Goal: Information Seeking & Learning: Check status

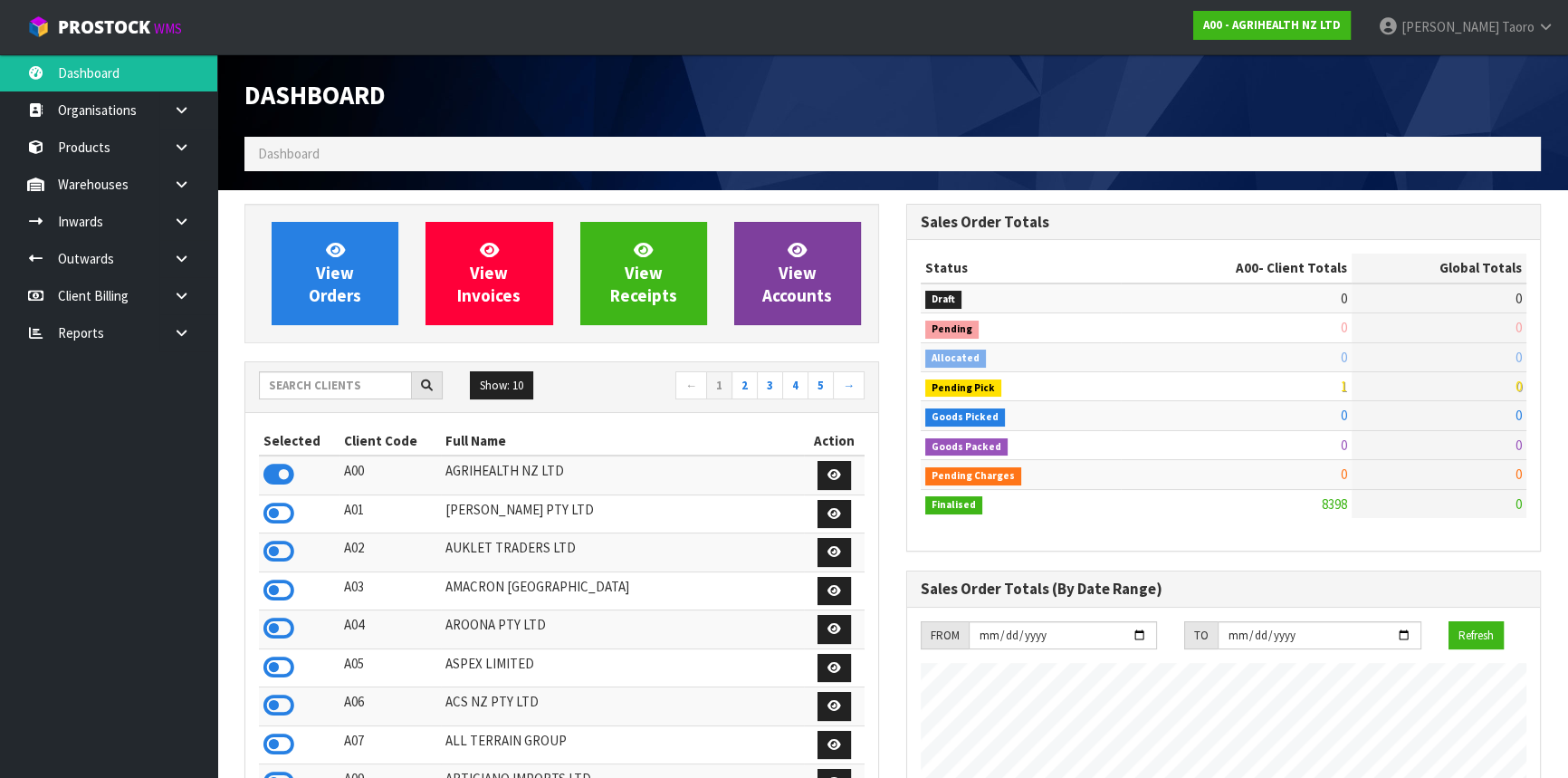
scroll to position [1369, 661]
click at [351, 391] on input "text" at bounding box center [335, 385] width 153 height 28
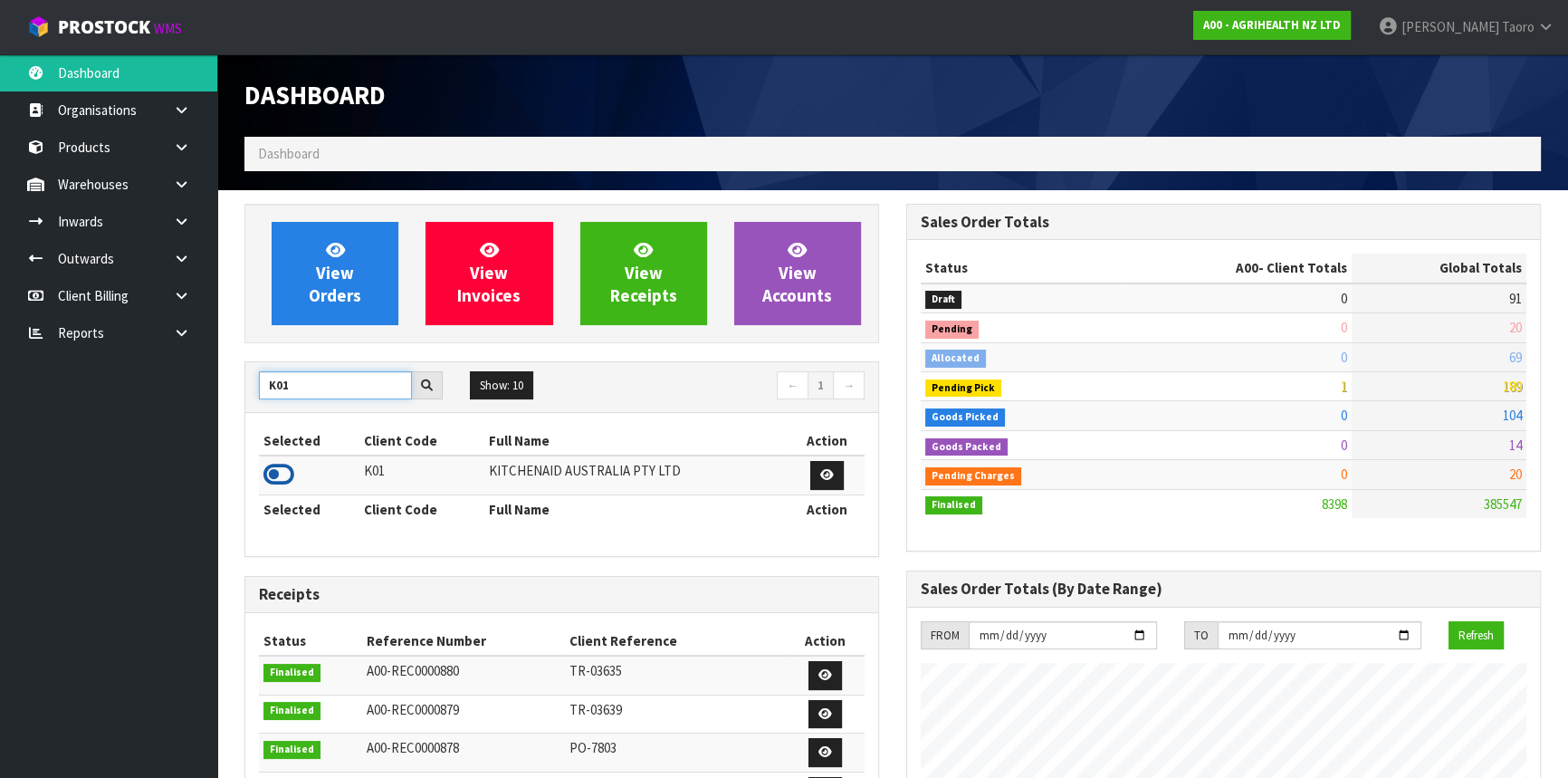
type input "K01"
click at [275, 468] on icon at bounding box center [279, 475] width 31 height 27
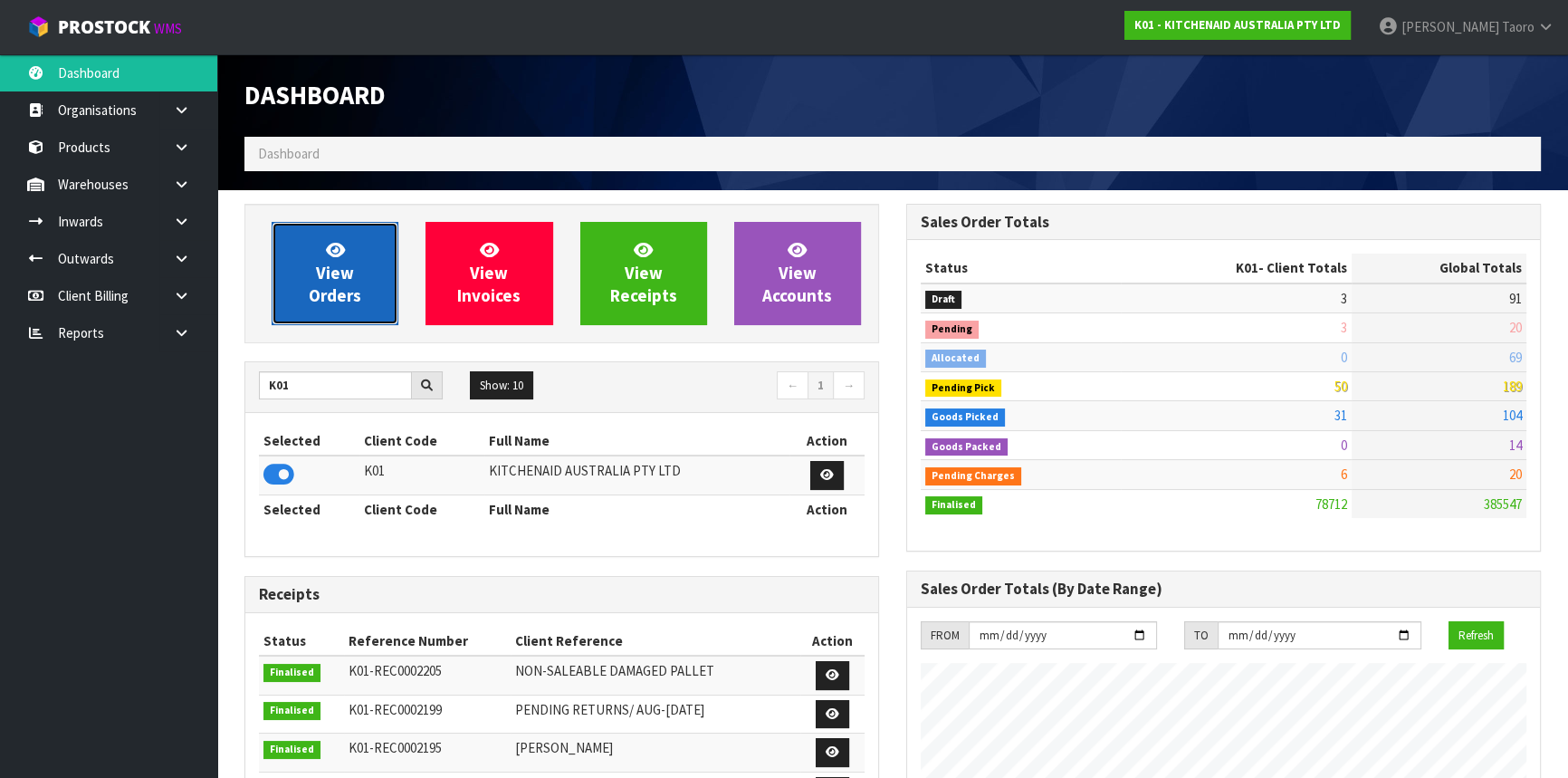
click at [326, 269] on span "View Orders" at bounding box center [335, 273] width 52 height 68
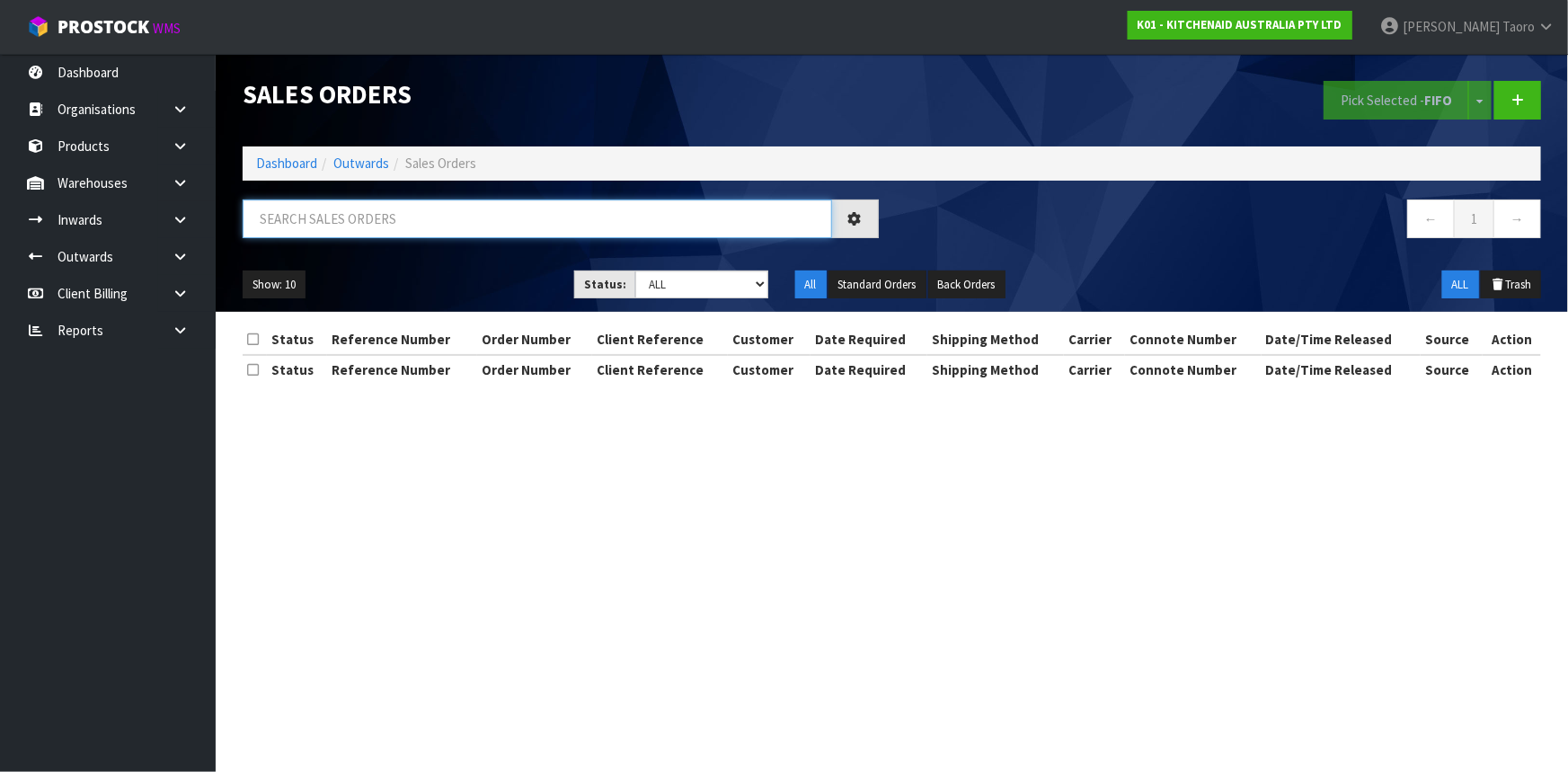
click at [342, 221] on input "text" at bounding box center [537, 219] width 590 height 38
type input "80486"
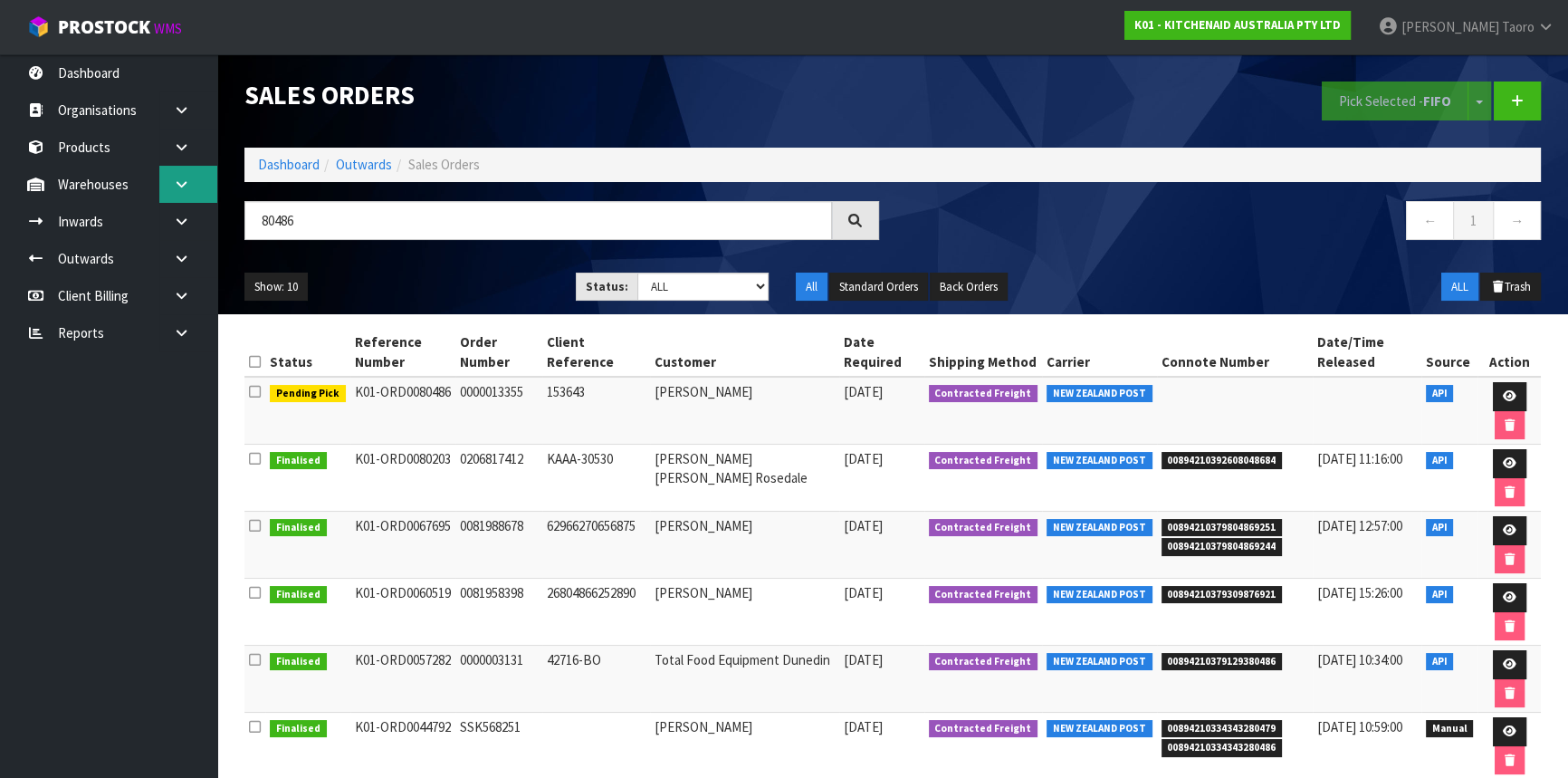
click at [194, 187] on link at bounding box center [188, 184] width 58 height 37
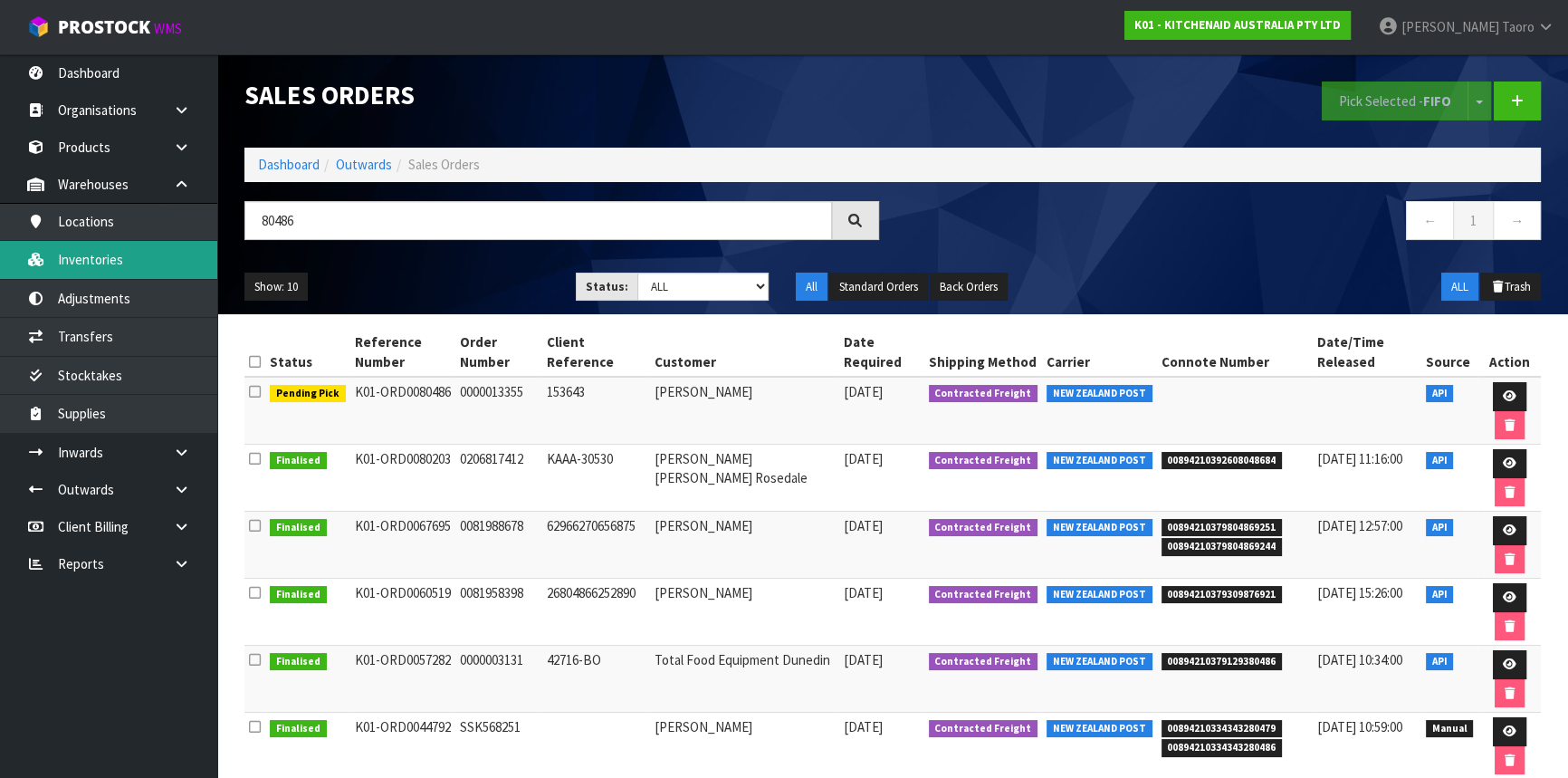
click at [137, 253] on link "Inventories" at bounding box center [108, 259] width 217 height 37
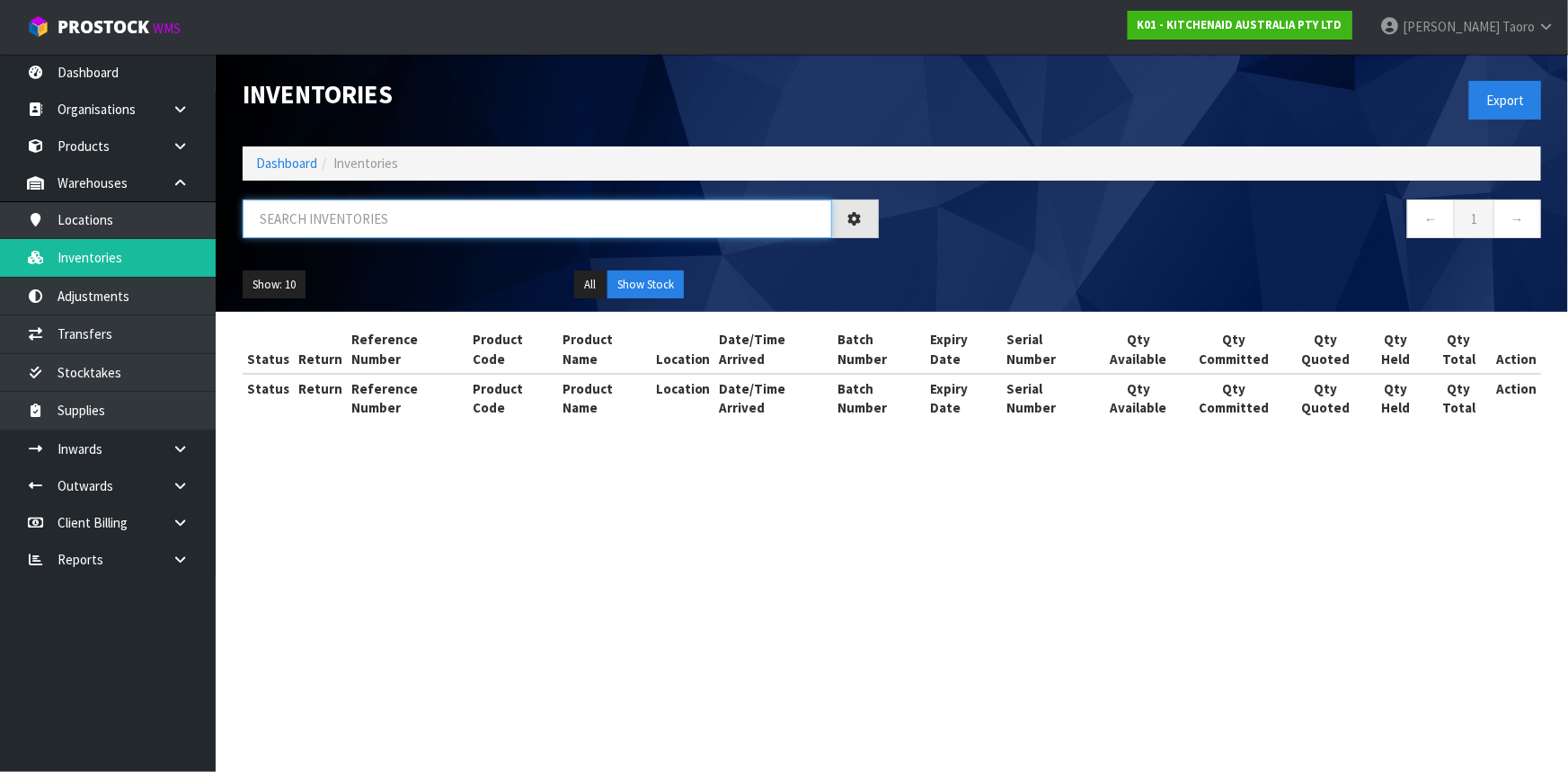
click at [278, 224] on input "text" at bounding box center [537, 219] width 590 height 38
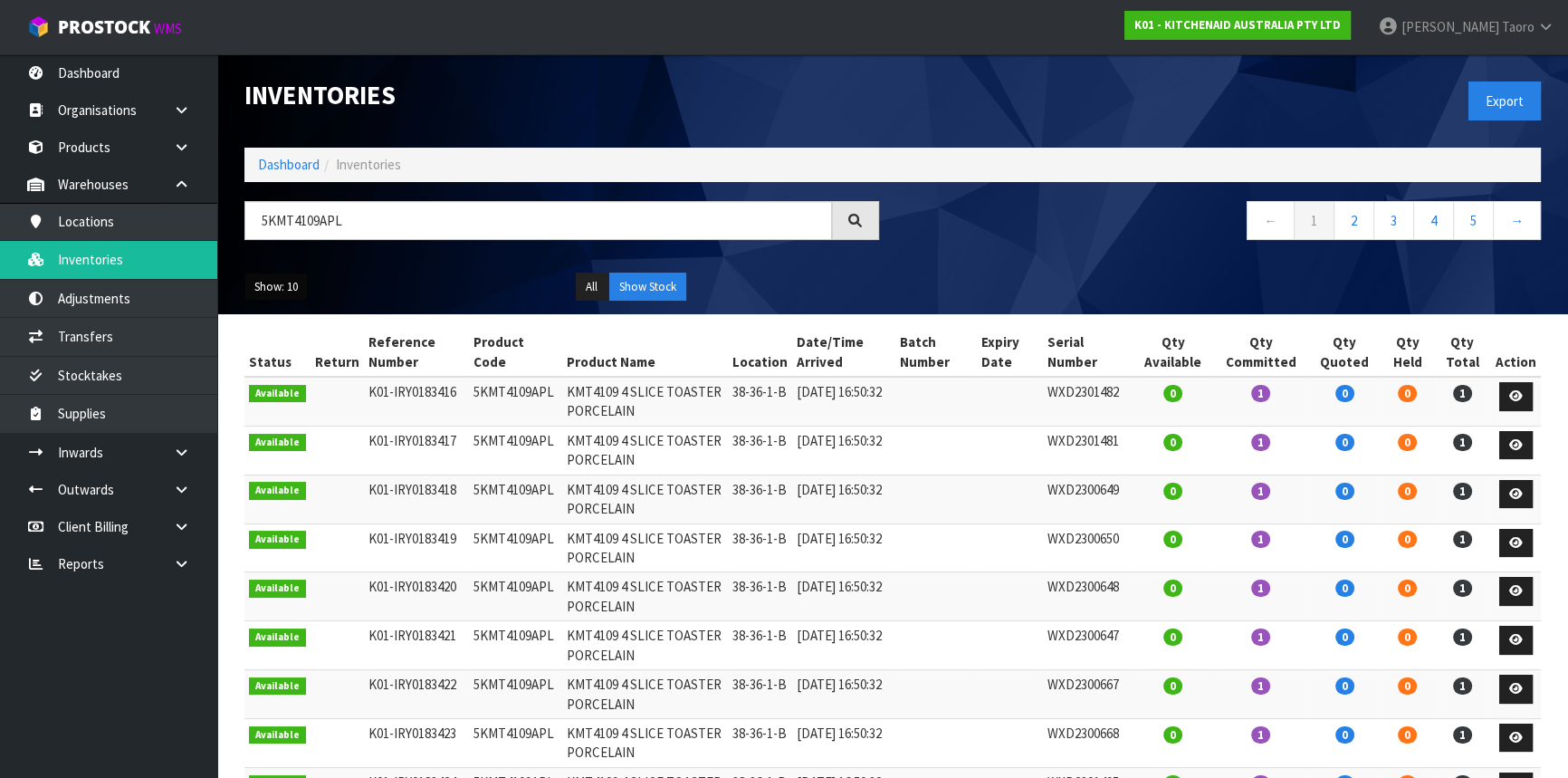
click at [279, 292] on button "Show: 10" at bounding box center [276, 287] width 64 height 29
click at [298, 397] on link "50" at bounding box center [317, 393] width 143 height 24
click at [957, 251] on div "← 1 2 →" at bounding box center [1223, 230] width 662 height 58
click at [1529, 222] on link "→" at bounding box center [1517, 220] width 48 height 39
click at [420, 209] on input "5KMT4109APL" at bounding box center [538, 220] width 587 height 39
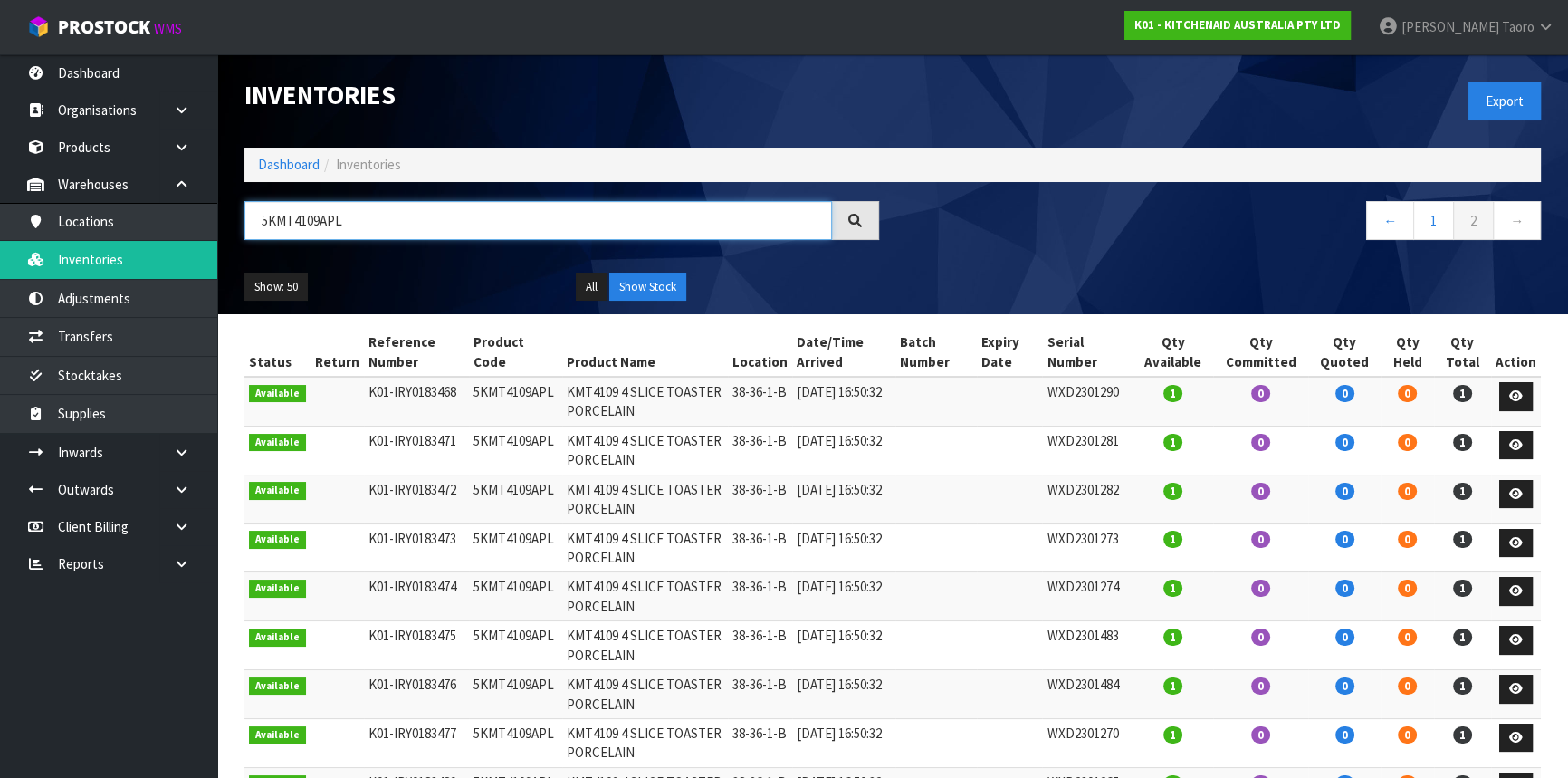
click at [420, 209] on input "5KMT4109APL" at bounding box center [538, 220] width 587 height 39
type input "WXD2301591"
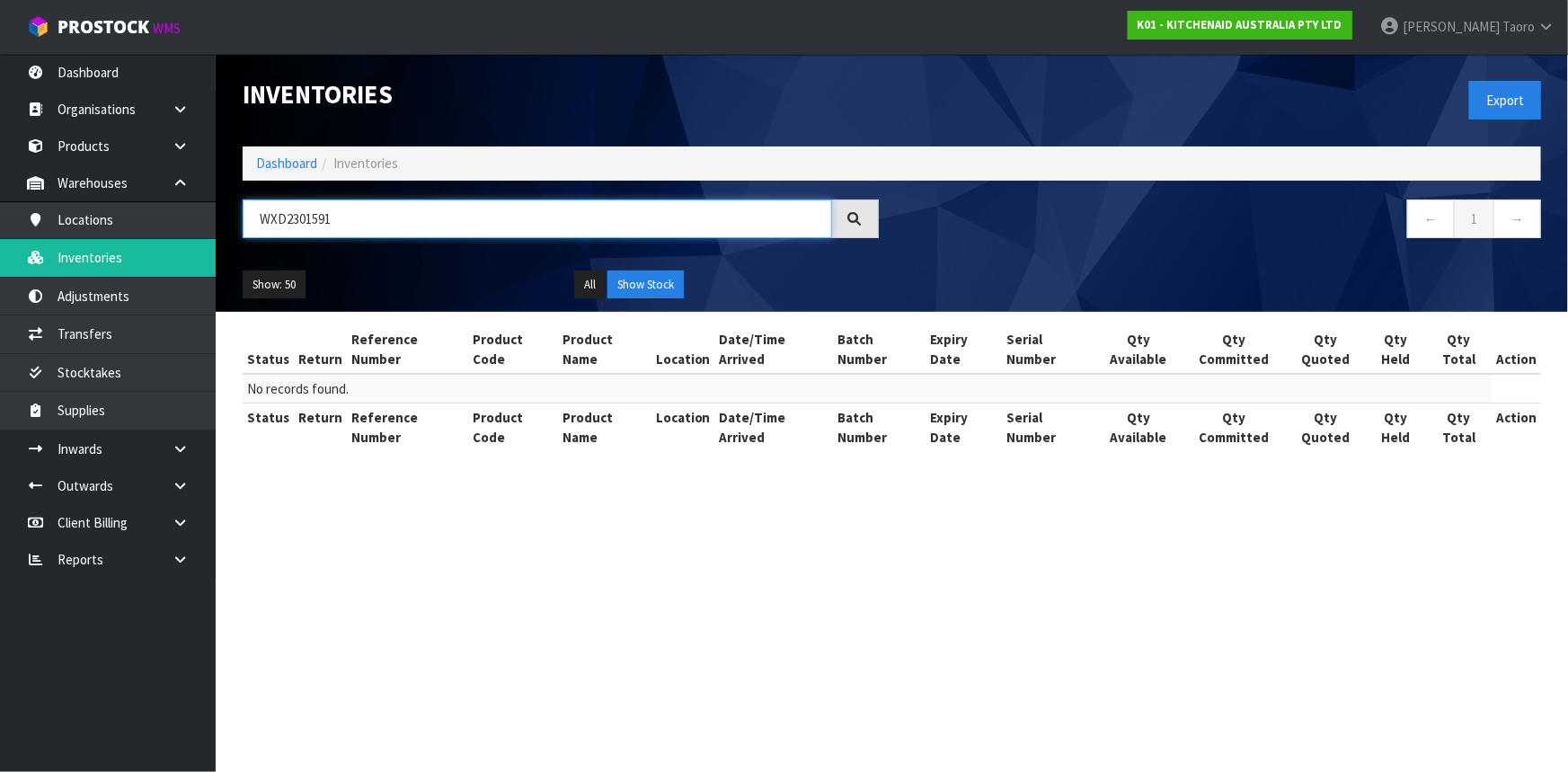
click at [442, 206] on input "WXD2301591" at bounding box center [537, 219] width 590 height 38
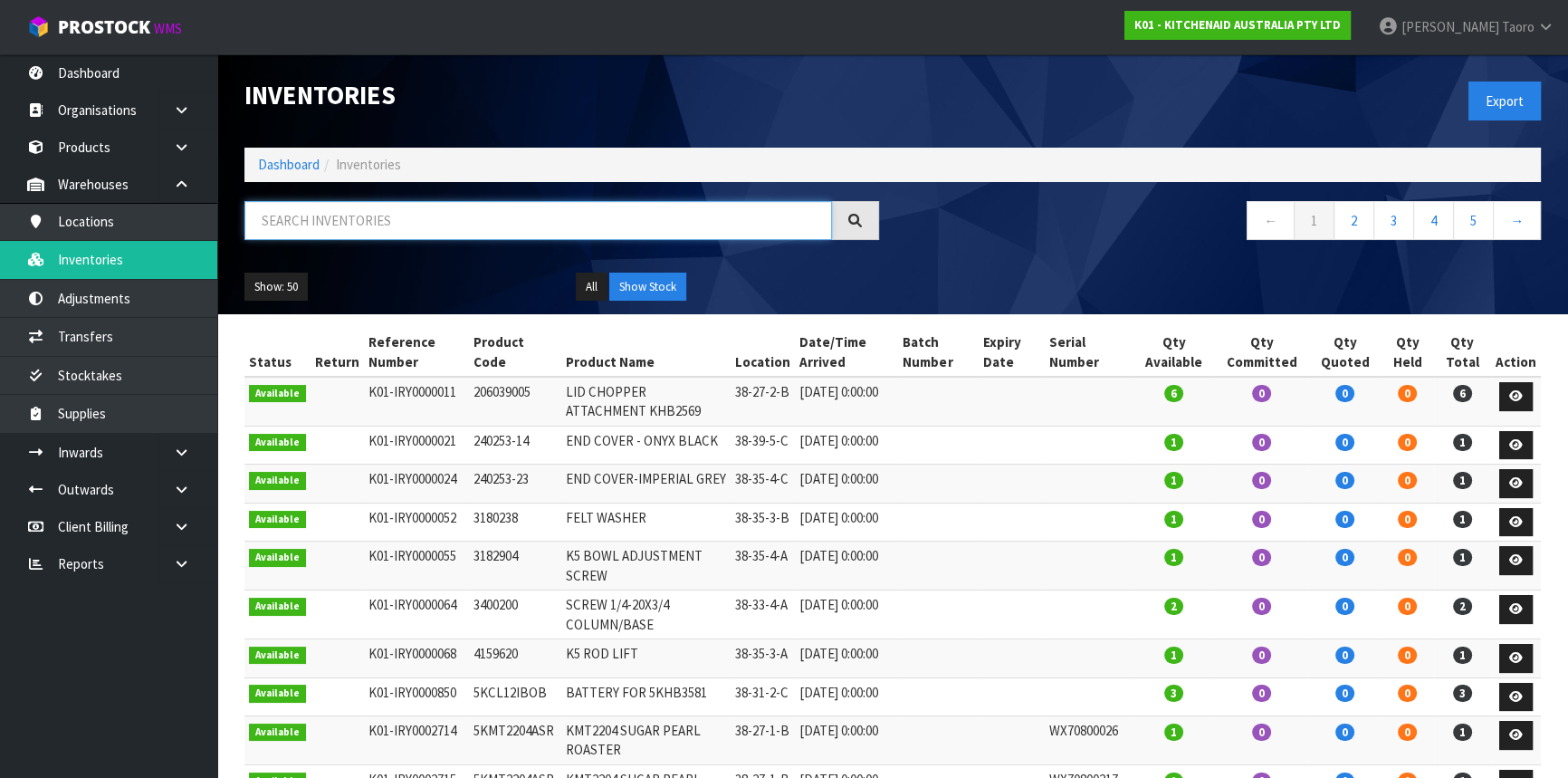
click at [415, 231] on input "text" at bounding box center [538, 220] width 587 height 39
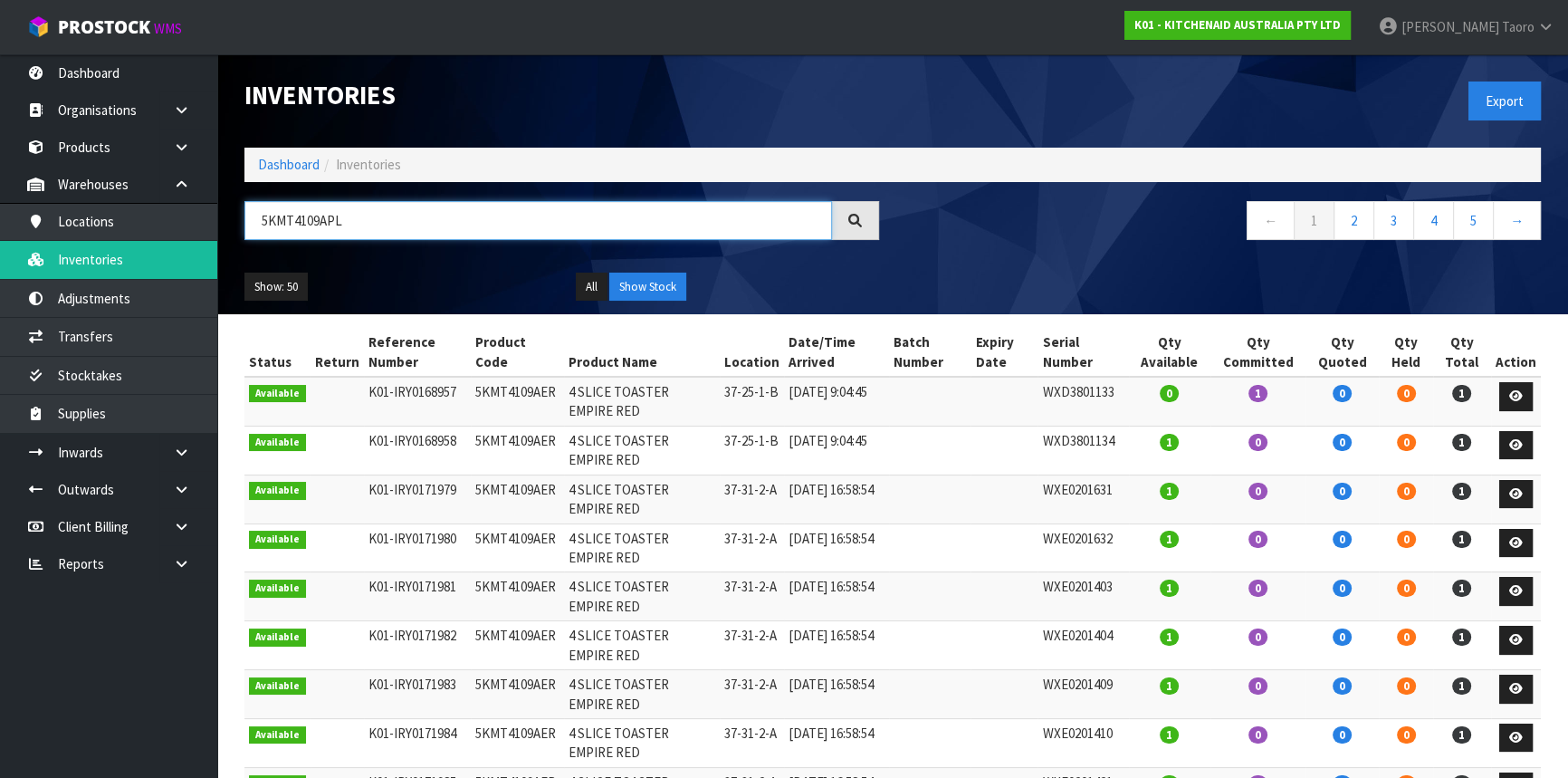
type input "5KMT4109APL"
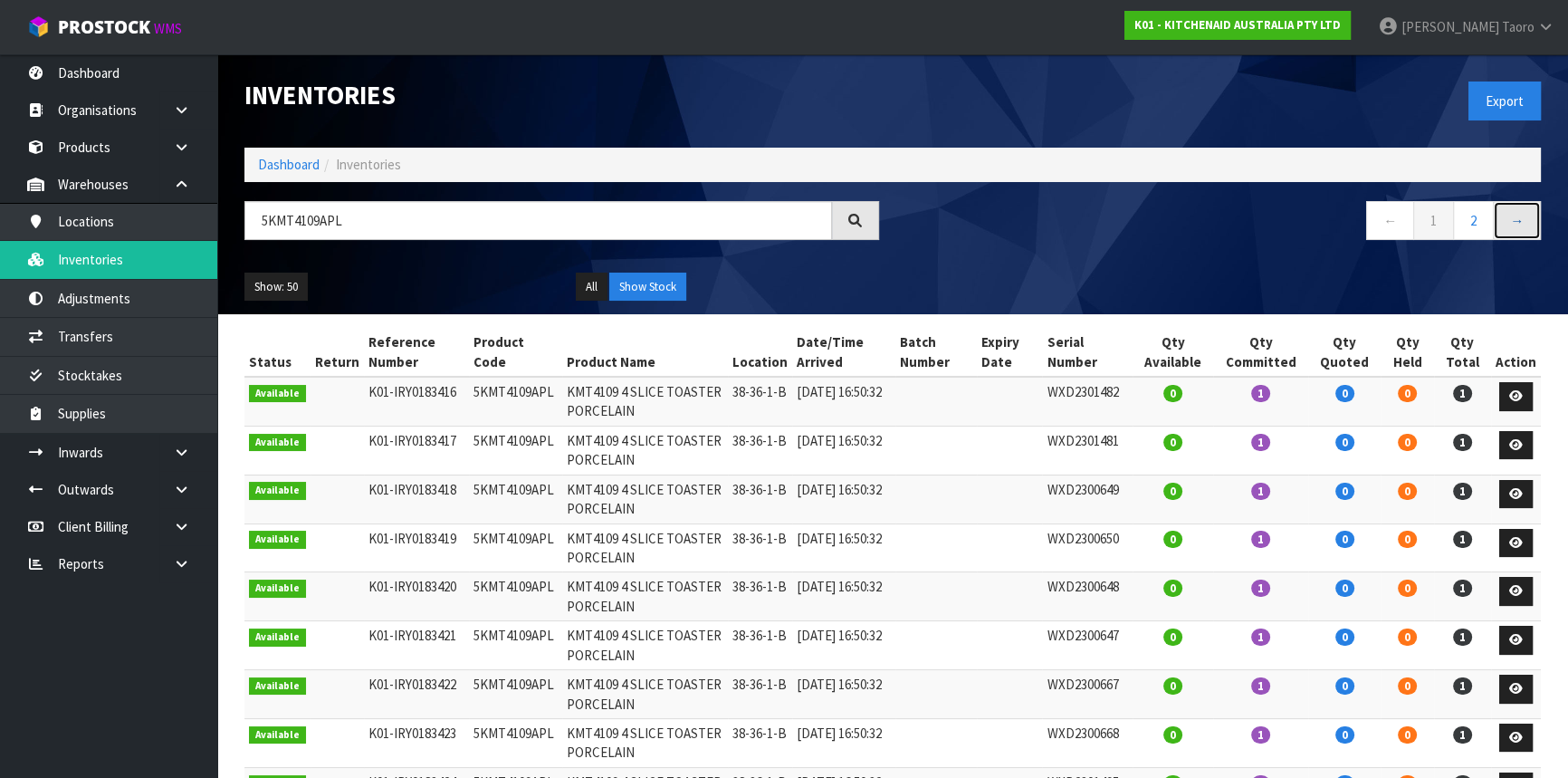
click at [1504, 224] on link "→" at bounding box center [1517, 220] width 48 height 39
click at [1441, 221] on link "1" at bounding box center [1434, 220] width 41 height 39
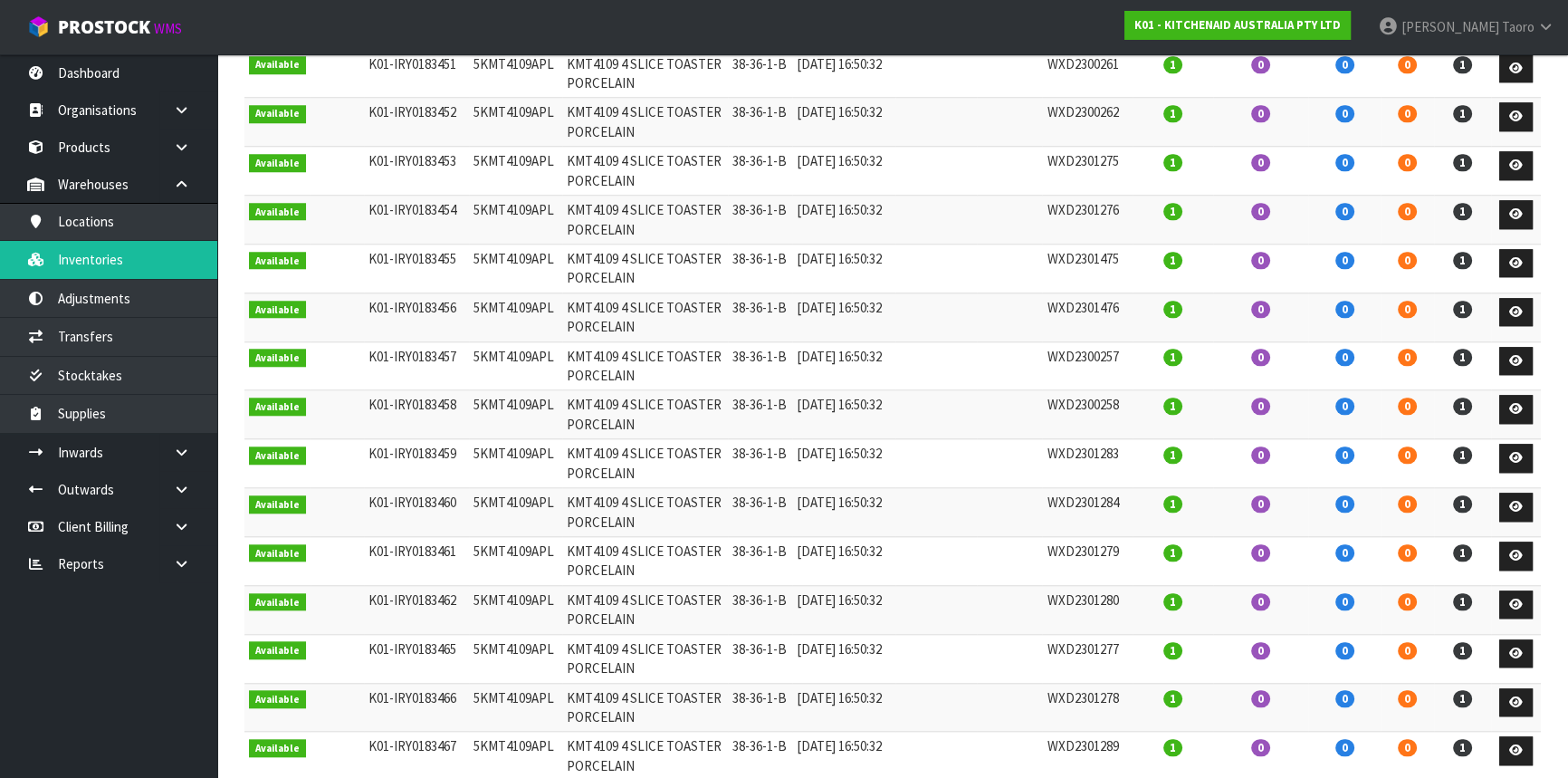
scroll to position [2113, 0]
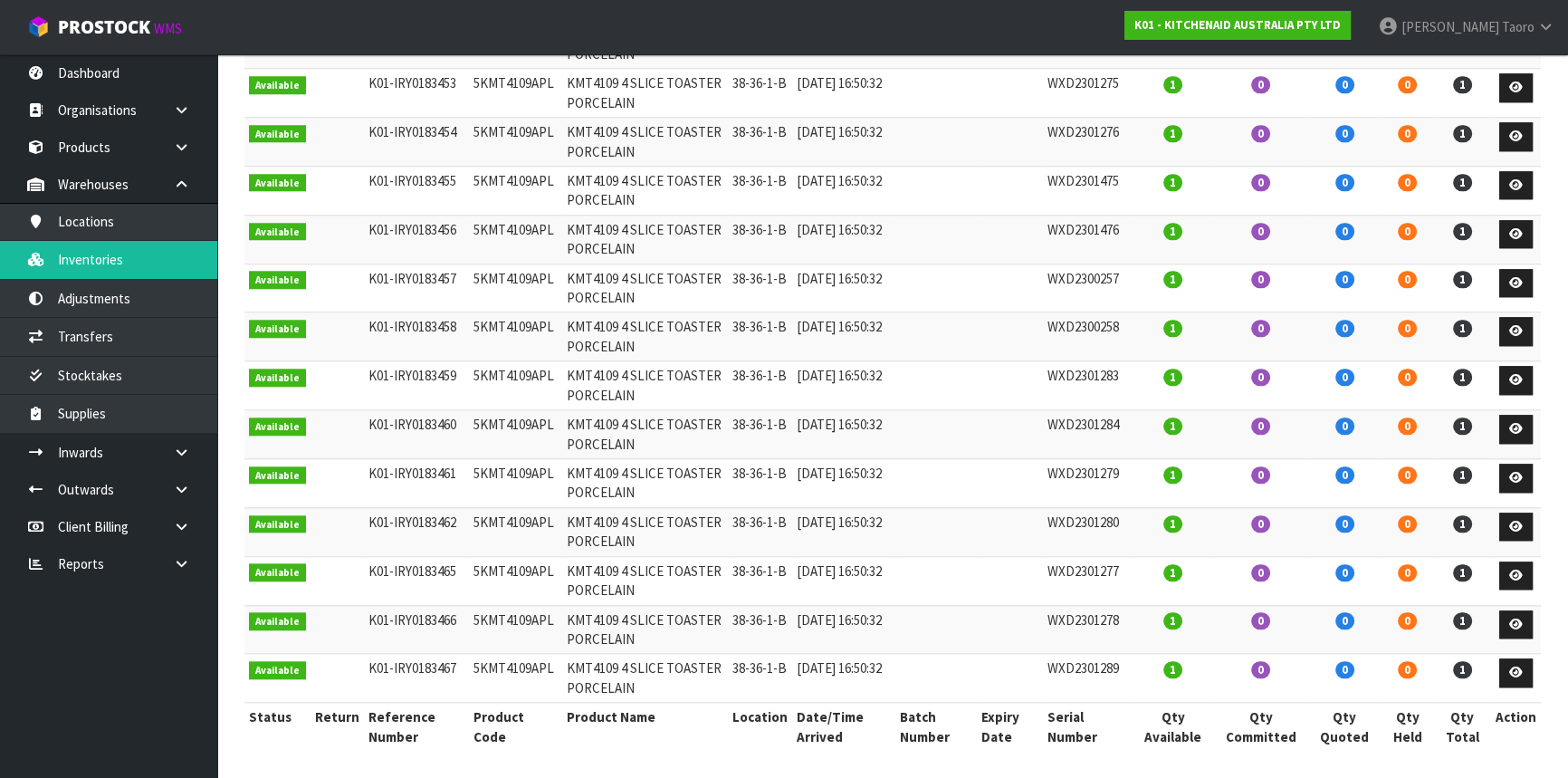
click at [490, 665] on td "5KMT4109APL" at bounding box center [515, 678] width 93 height 49
copy tr "5KMT4109APL"
click at [1090, 32] on nav "Toggle navigation ProStock WMS K01 - KITCHENAID AUSTRALIA PTY LTD [PERSON_NAME]…" at bounding box center [784, 27] width 1568 height 55
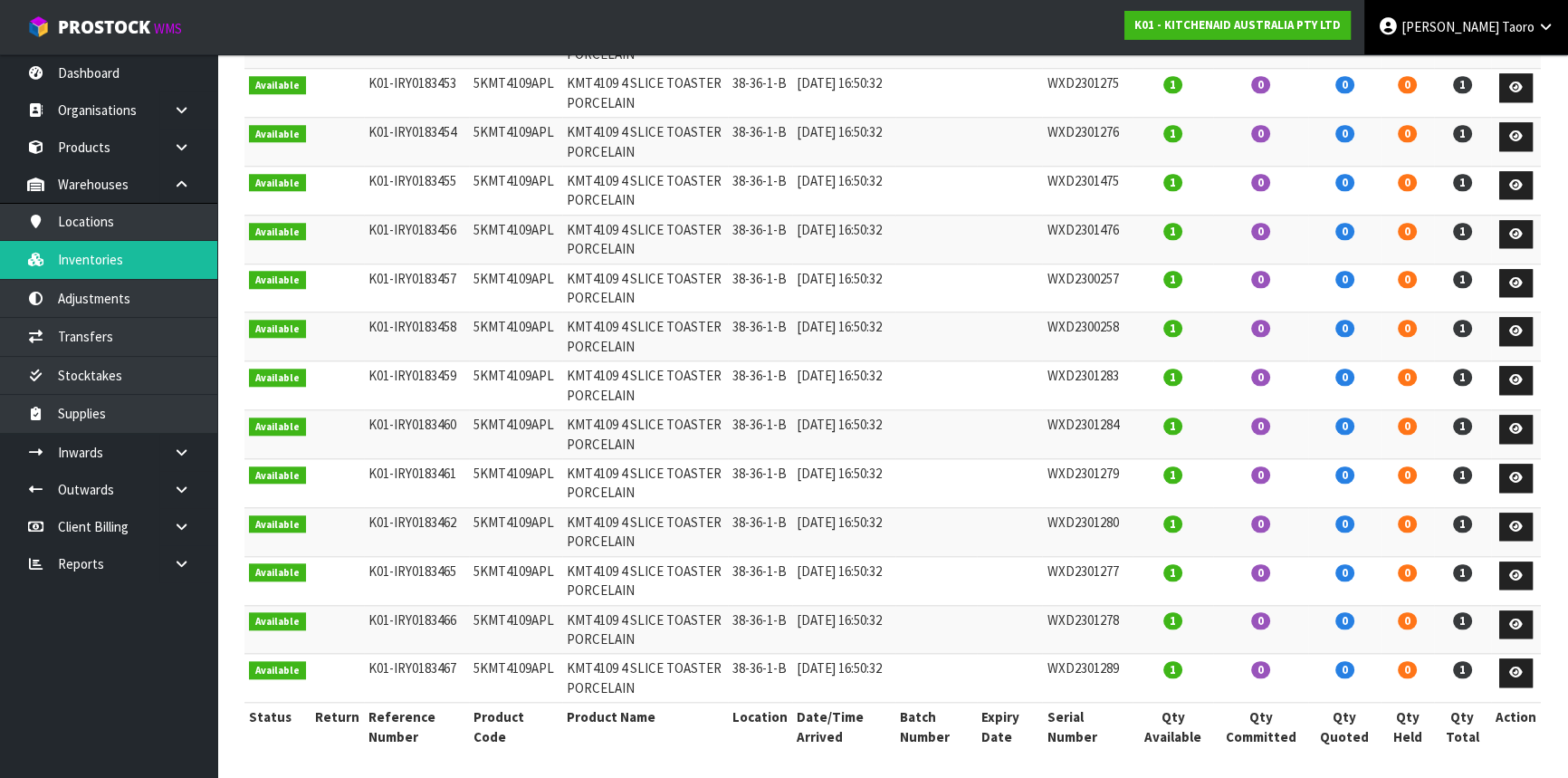
click at [1480, 36] on link "[PERSON_NAME]" at bounding box center [1466, 27] width 204 height 54
click at [1479, 78] on link "Logout" at bounding box center [1496, 72] width 143 height 24
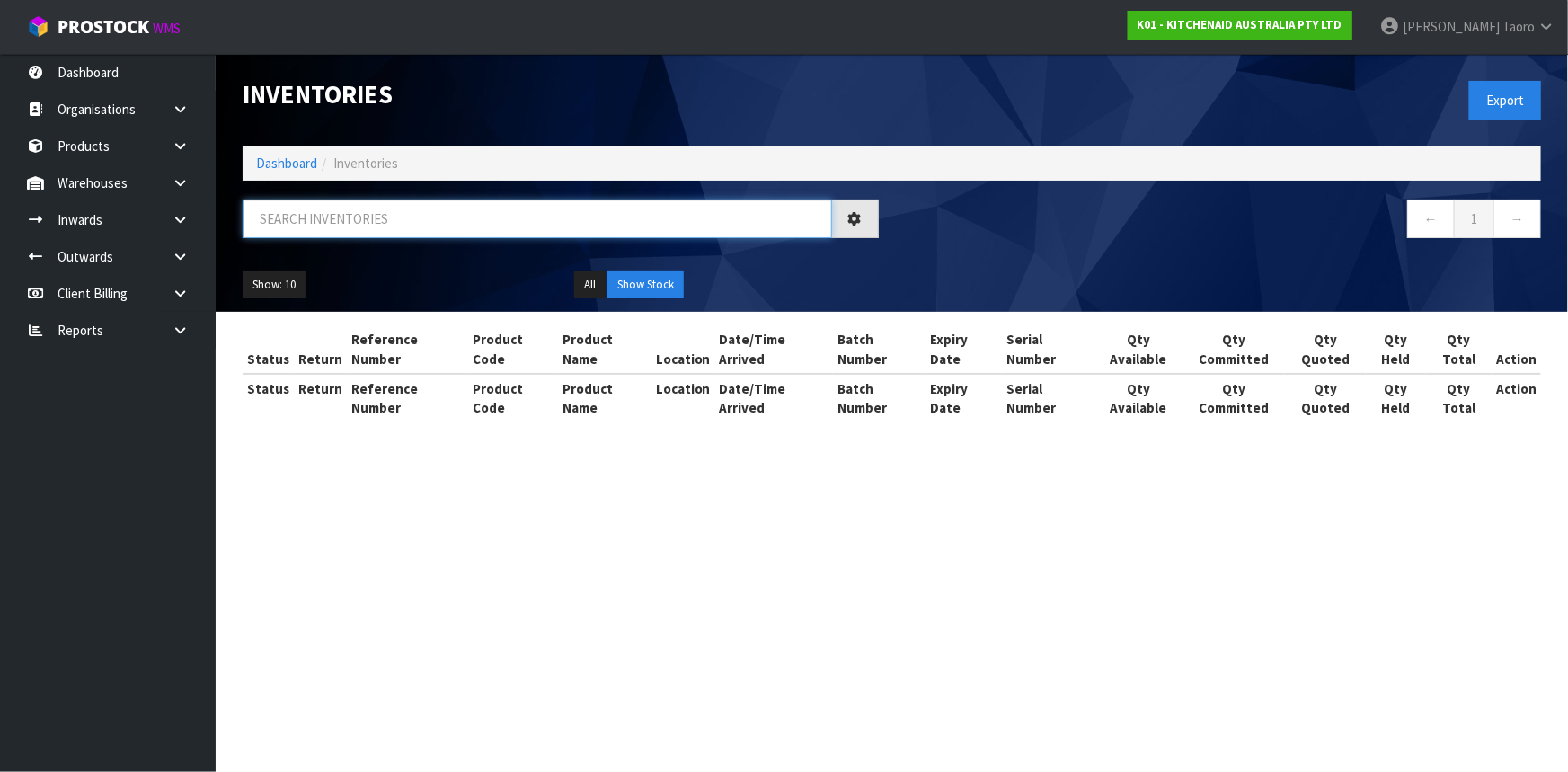
click at [321, 225] on input "text" at bounding box center [537, 219] width 590 height 38
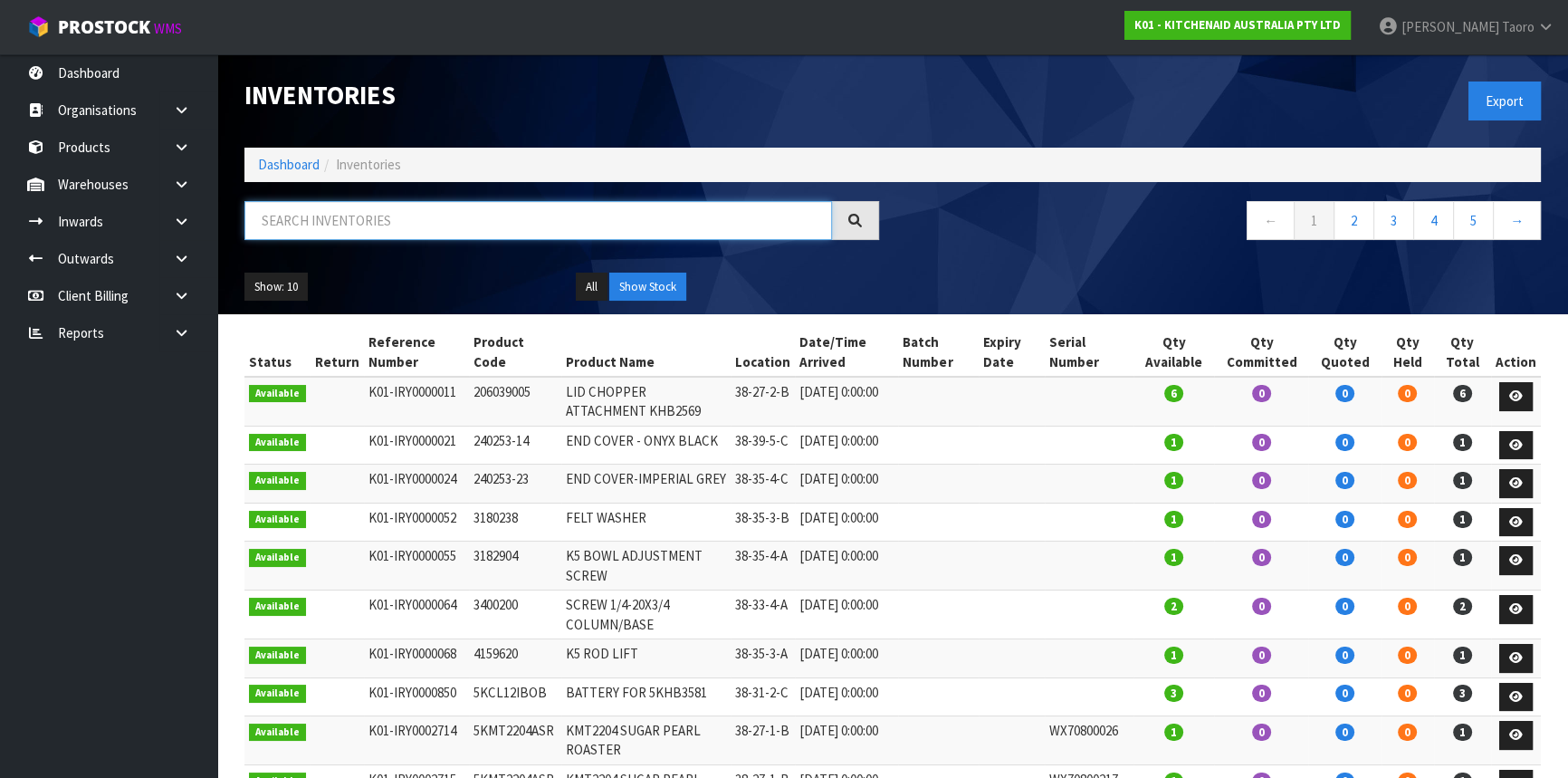
paste input "5KMT4109APL"
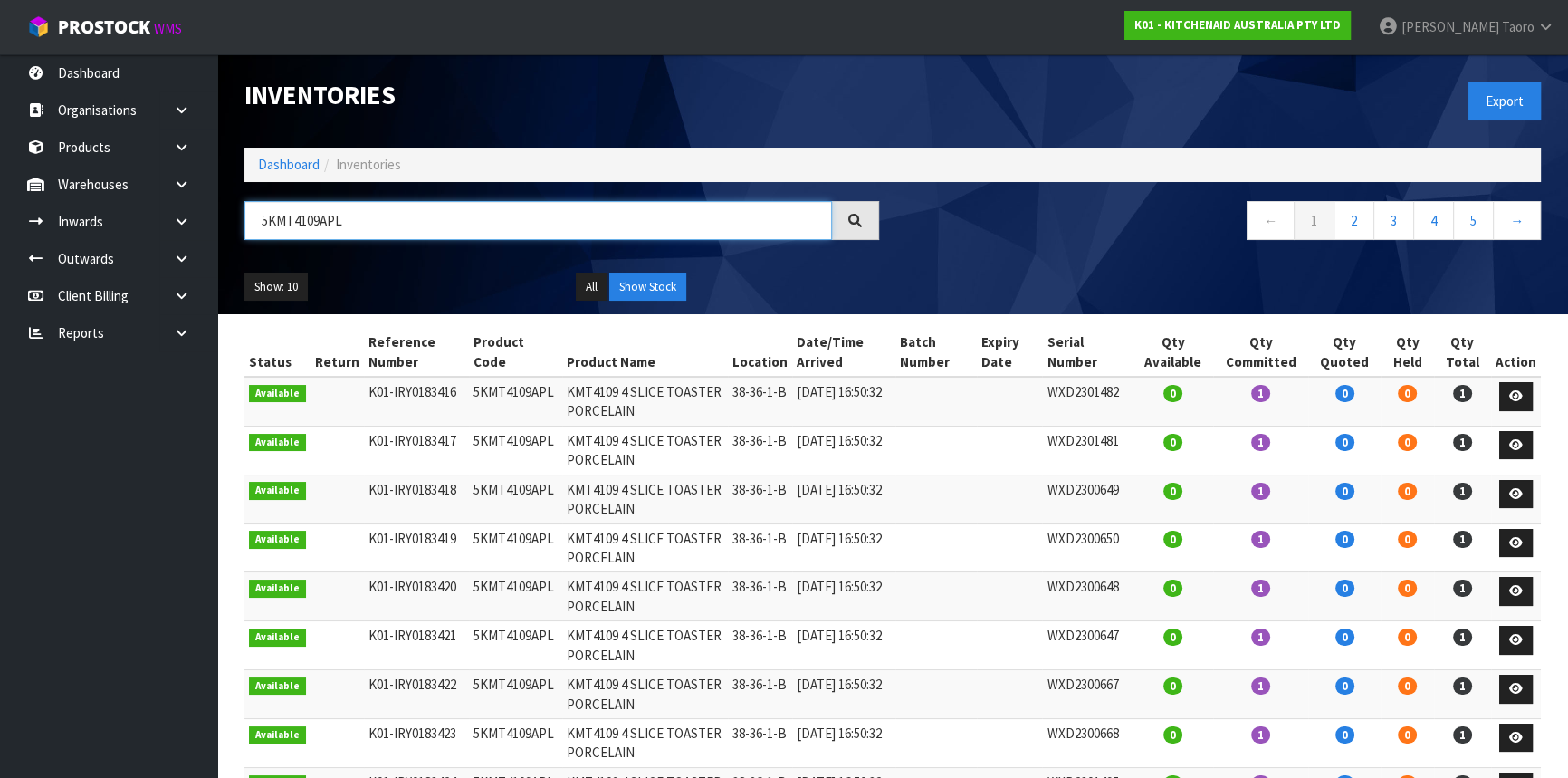
type input "5KMT4109APL"
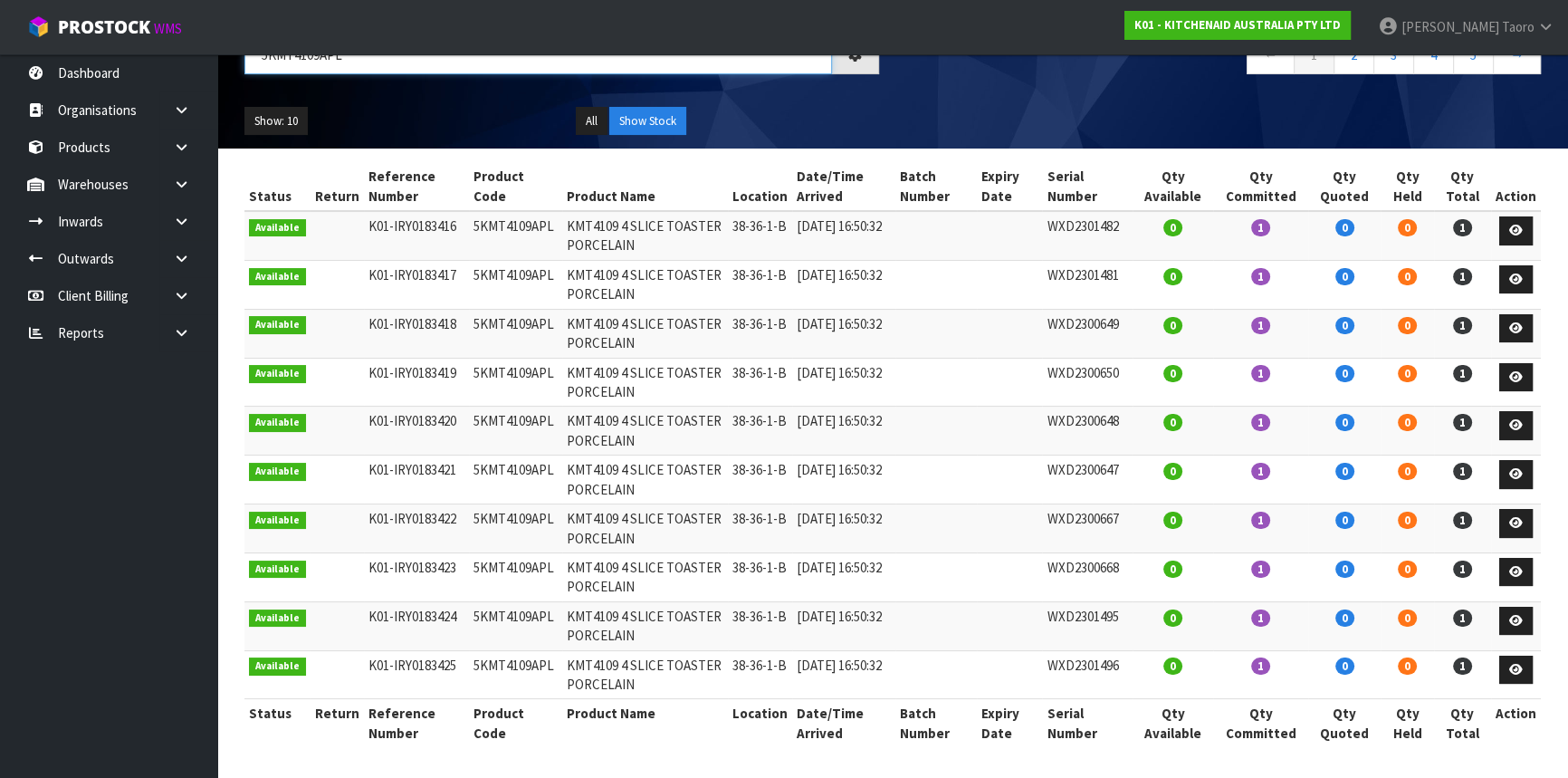
scroll to position [83, 0]
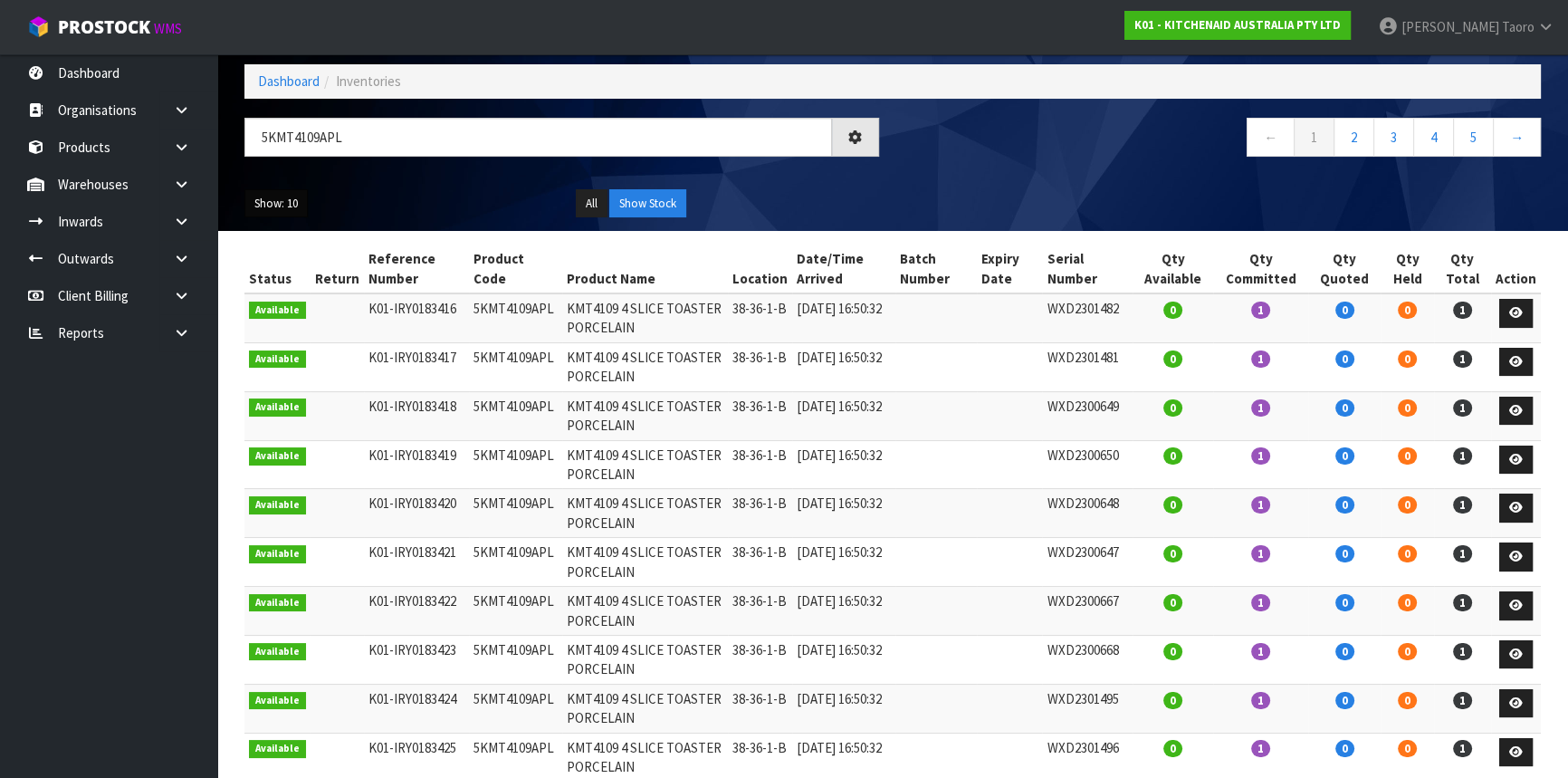
click at [273, 208] on button "Show: 10" at bounding box center [276, 204] width 64 height 29
click at [306, 303] on link "50" at bounding box center [317, 310] width 143 height 24
click at [1472, 142] on link "2" at bounding box center [1473, 137] width 41 height 39
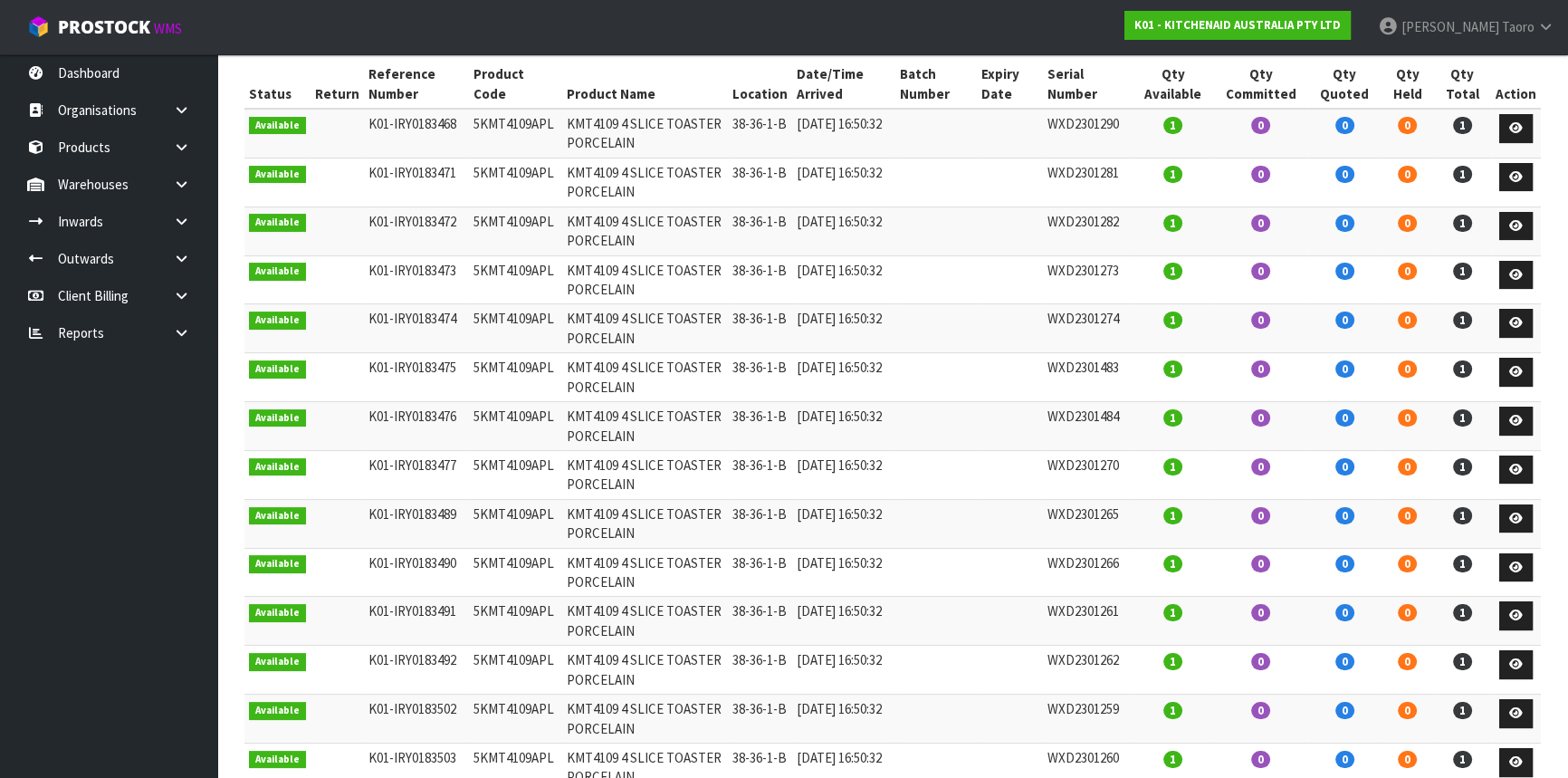
scroll to position [0, 0]
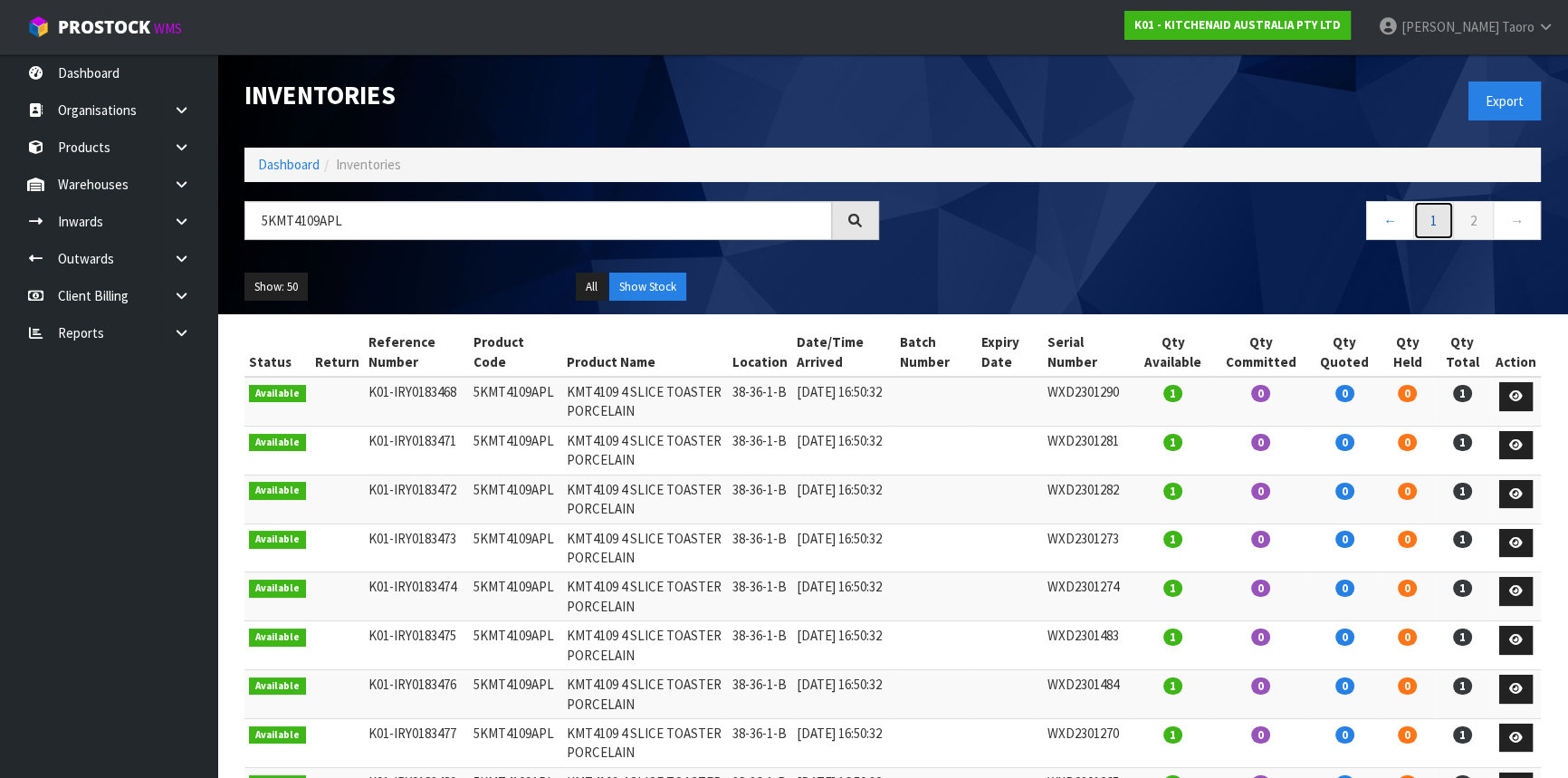
click at [1441, 219] on link "1" at bounding box center [1434, 220] width 41 height 39
click at [296, 166] on link "Dashboard" at bounding box center [289, 164] width 62 height 17
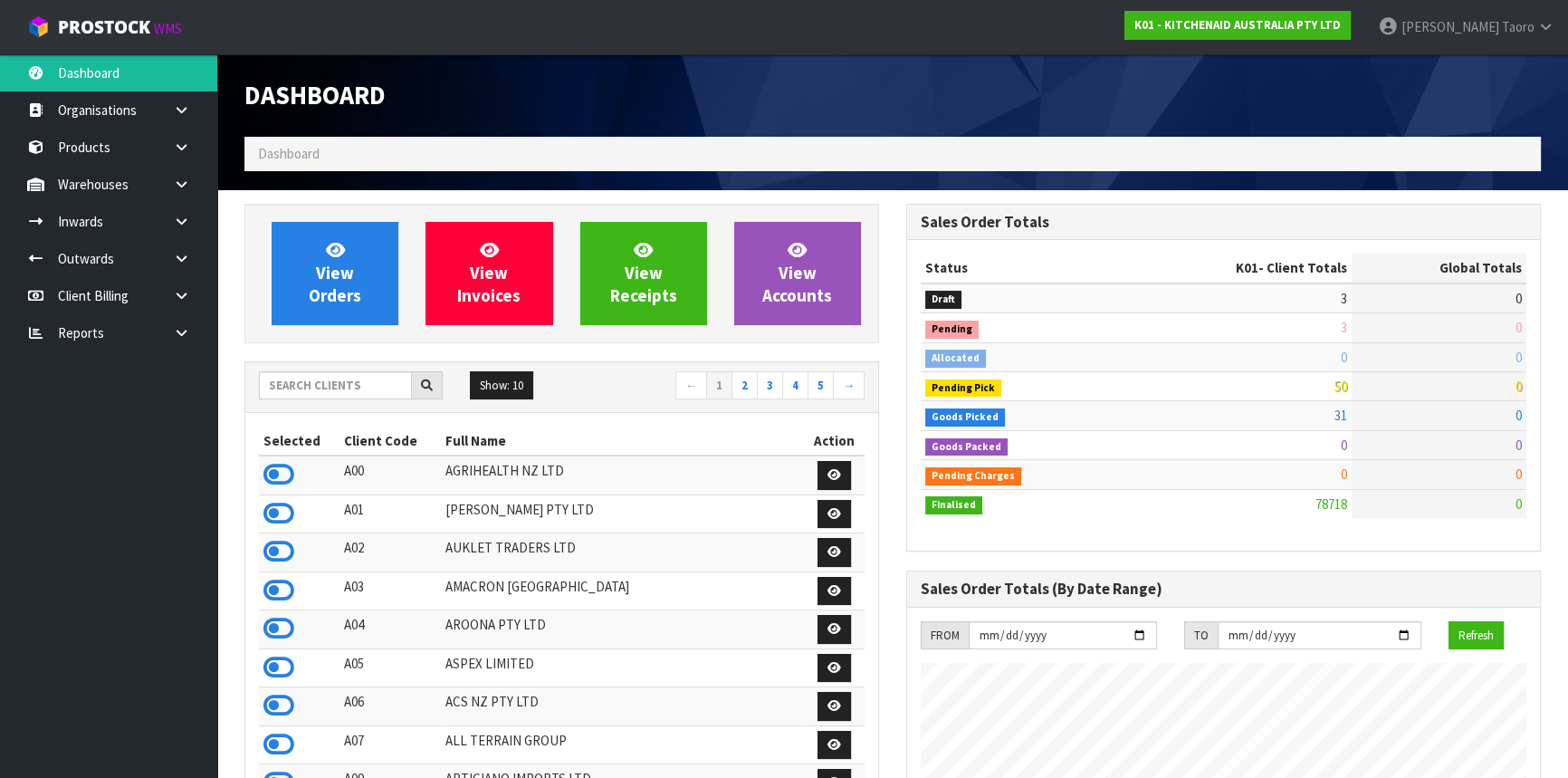
click at [799, 92] on h1 "Dashboard" at bounding box center [561, 95] width 635 height 28
click at [1500, 21] on span at bounding box center [1500, 27] width 3 height 17
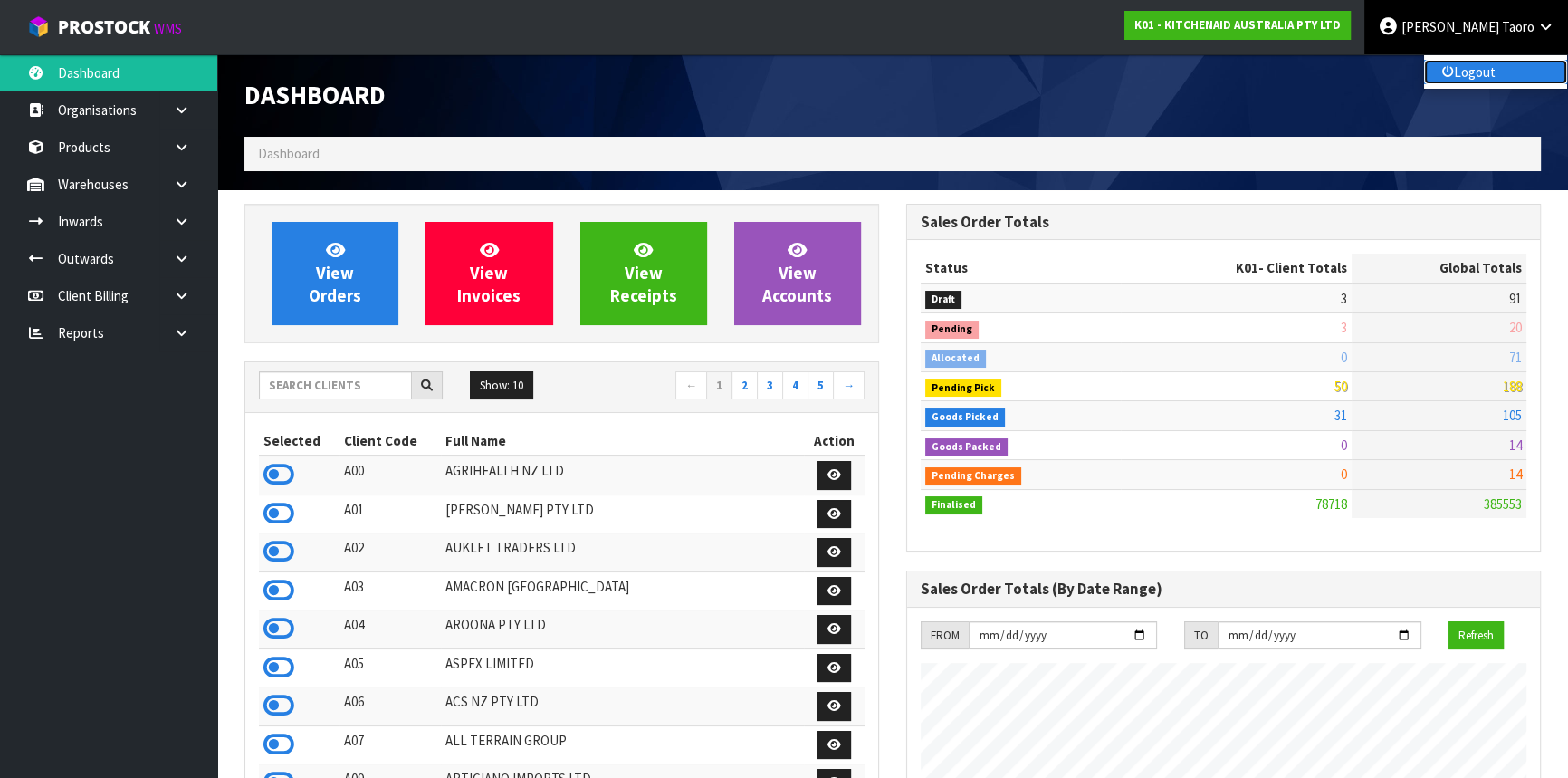
click at [1494, 71] on link "Logout" at bounding box center [1496, 72] width 143 height 24
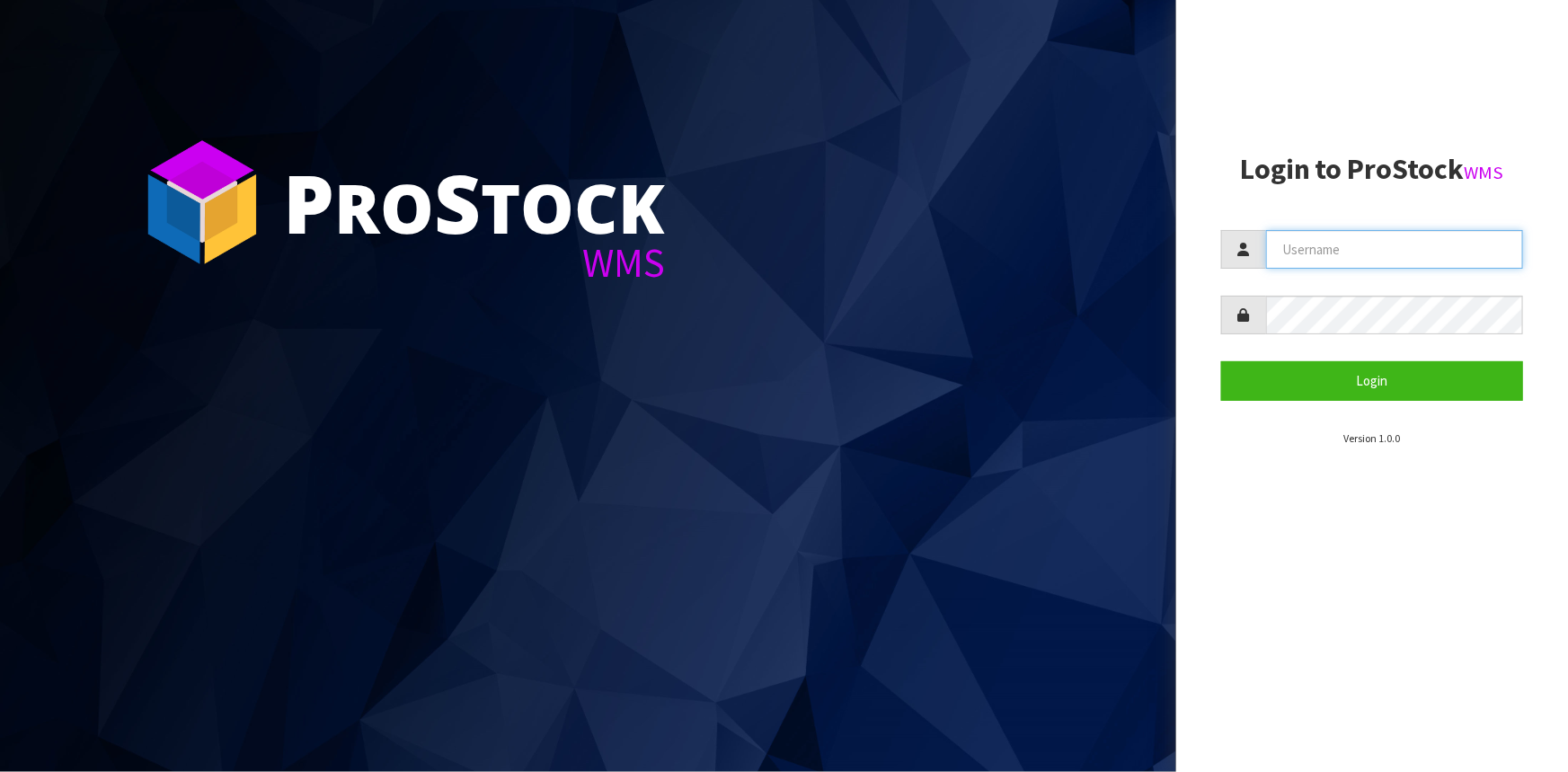
click at [1309, 244] on input "text" at bounding box center [1394, 249] width 257 height 38
type input "LIYA"
click at [1221, 362] on button "Login" at bounding box center [1371, 381] width 302 height 38
